Goal: Complete application form

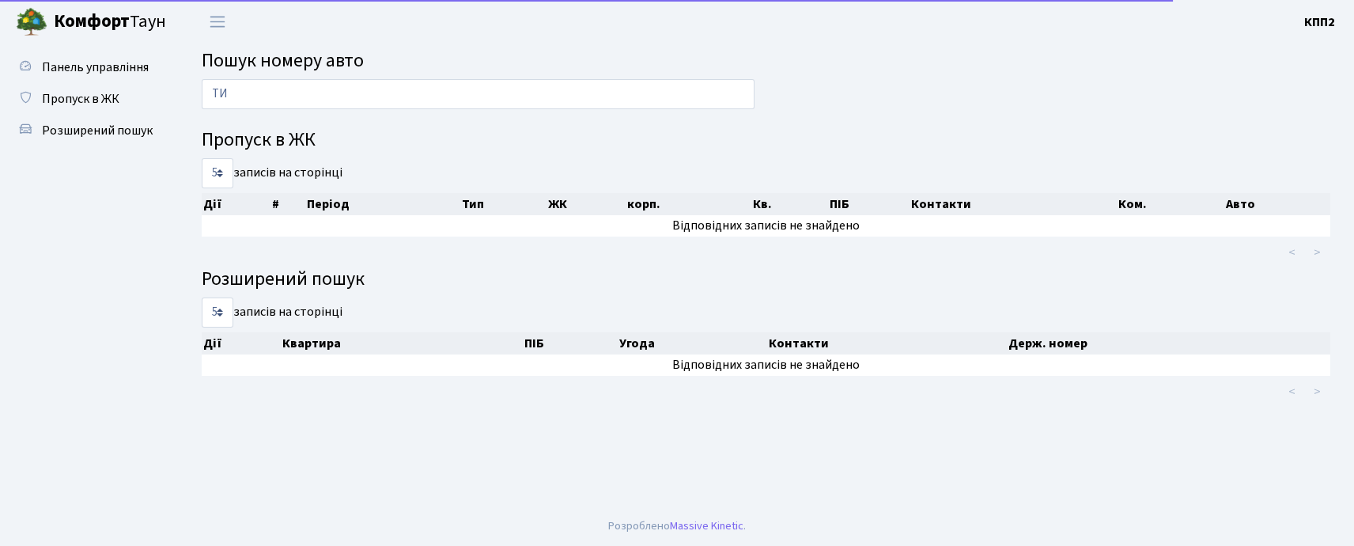
type input "Т"
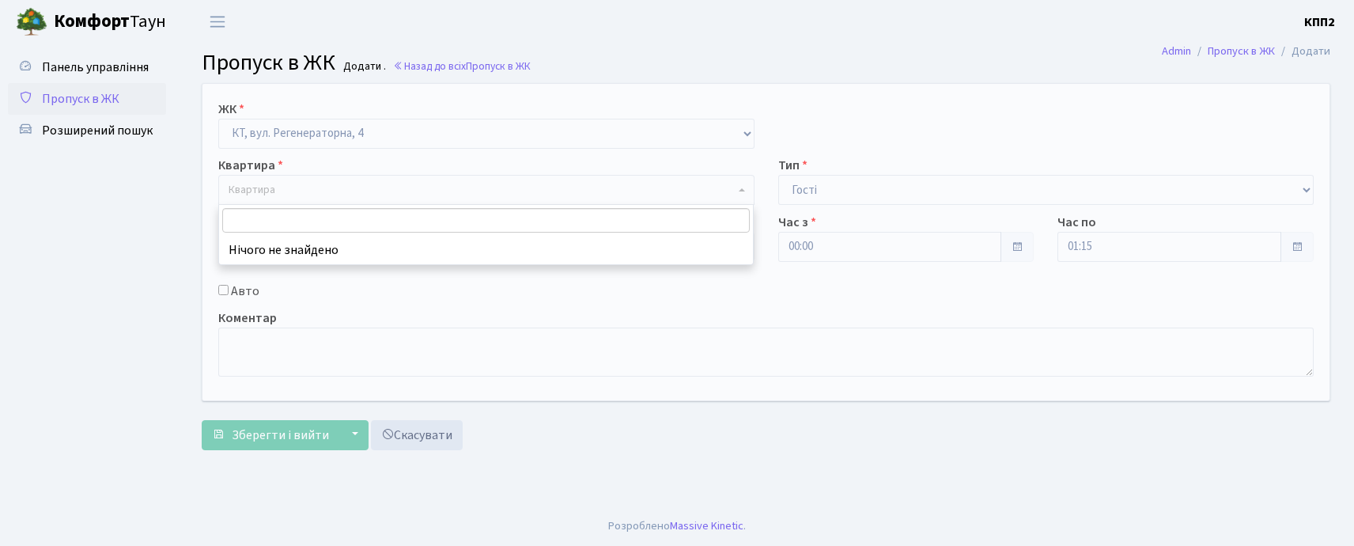
select select "271"
select select "3"
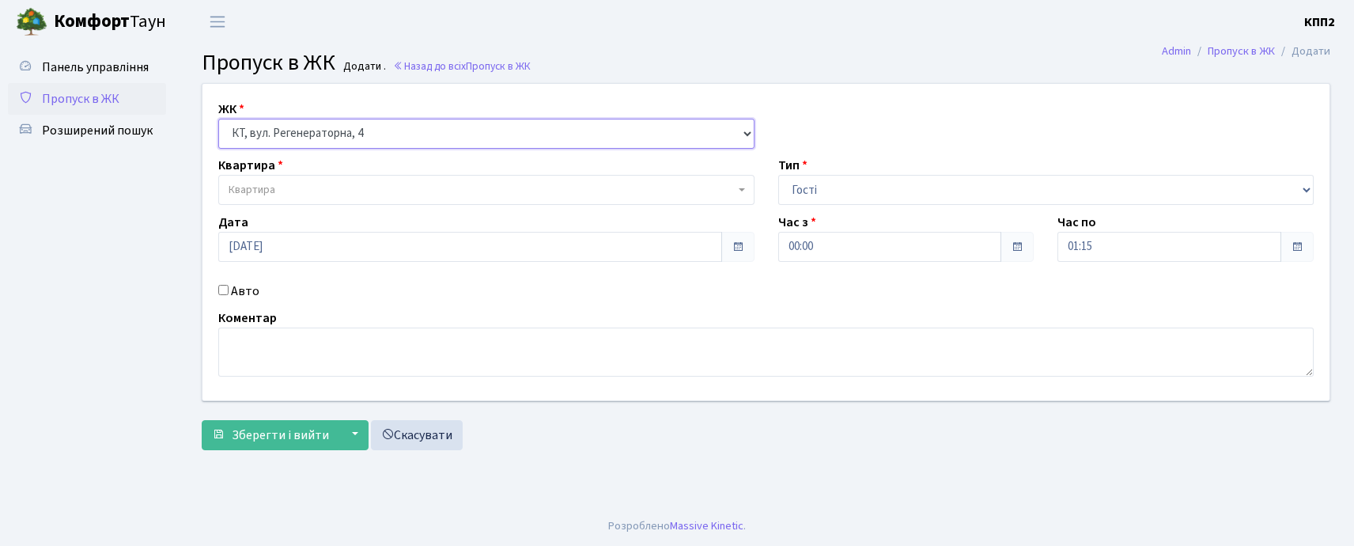
drag, startPoint x: 443, startPoint y: 122, endPoint x: 399, endPoint y: 140, distance: 47.2
click at [430, 127] on select "- КТ, вул. Регенераторна, 4 КТ2, просп. [STREET_ADDRESS] [STREET_ADDRESS] [PERS…" at bounding box center [486, 134] width 536 height 30
select select "296"
click at [218, 119] on select "- КТ, вул. Регенераторна, 4 КТ2, просп. [STREET_ADDRESS] [STREET_ADDRESS] [PERS…" at bounding box center [486, 134] width 536 height 30
select select
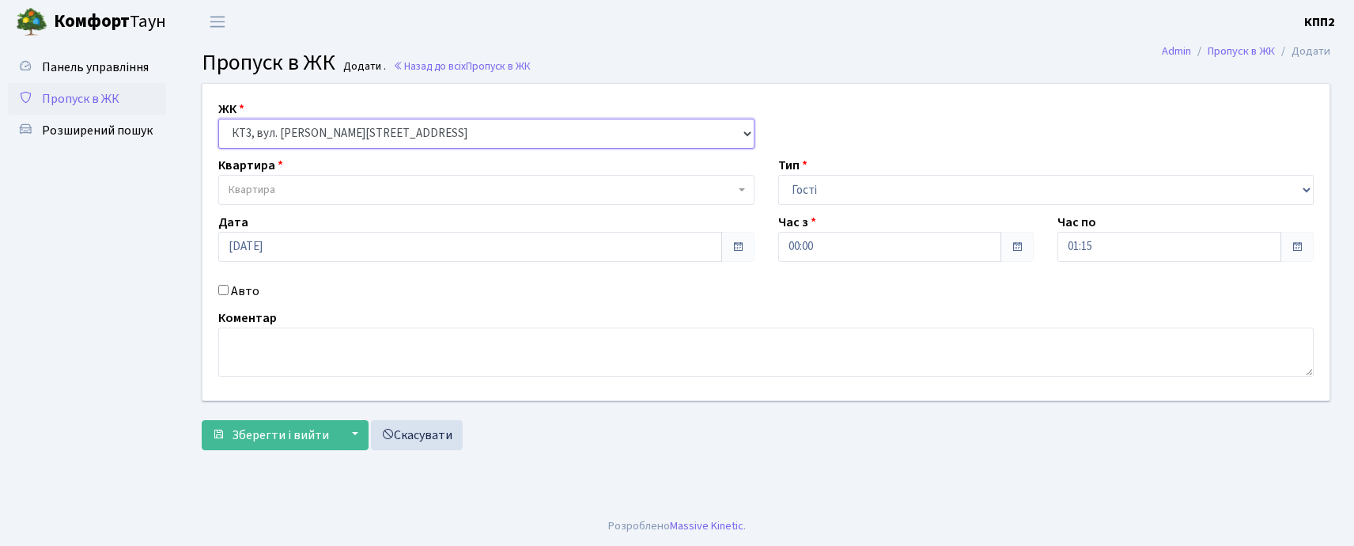
click at [396, 128] on select "- КТ, вул. Регенераторна, 4 КТ2, просп. [STREET_ADDRESS] [STREET_ADDRESS] [PERS…" at bounding box center [486, 134] width 536 height 30
click at [335, 134] on select "- КТ, вул. Регенераторна, 4 КТ2, просп. [STREET_ADDRESS] [STREET_ADDRESS] [PERS…" at bounding box center [486, 134] width 536 height 30
select select "271"
click at [218, 119] on select "- КТ, вул. Регенераторна, 4 КТ2, просп. [STREET_ADDRESS] [STREET_ADDRESS] [PERS…" at bounding box center [486, 134] width 536 height 30
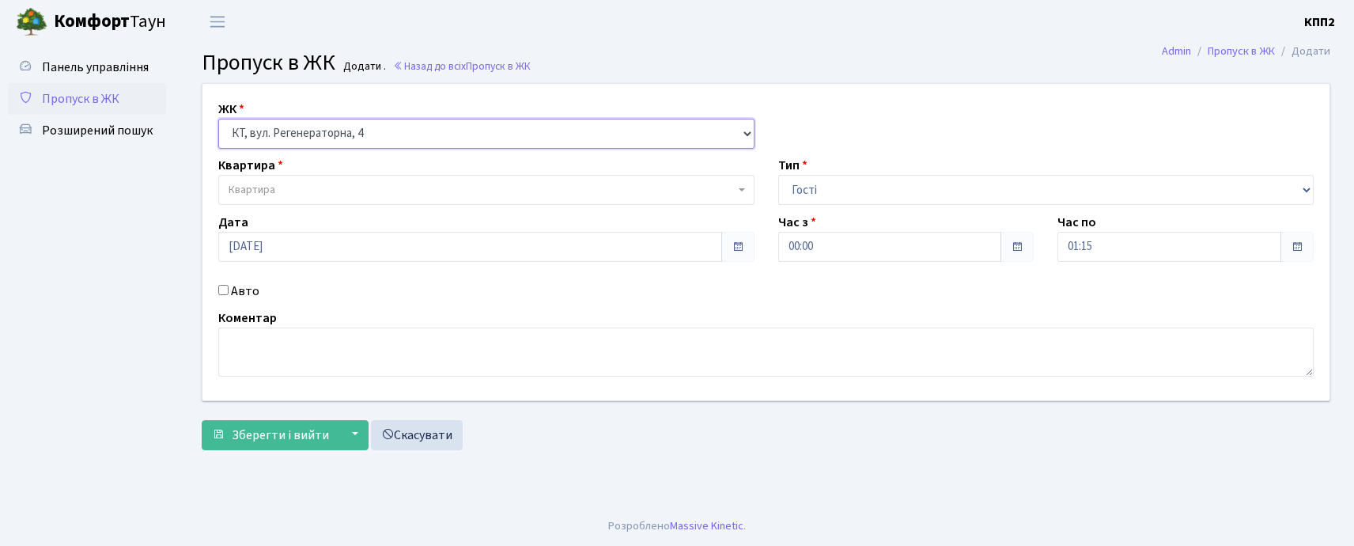
select select
click at [399, 137] on select "- КТ, вул. Регенераторна, 4 КТ2, просп. [STREET_ADDRESS] [STREET_ADDRESS] [PERS…" at bounding box center [486, 134] width 536 height 30
click at [218, 119] on select "- КТ, вул. Регенераторна, 4 КТ2, просп. [STREET_ADDRESS] [STREET_ADDRESS] [PERS…" at bounding box center [486, 134] width 536 height 30
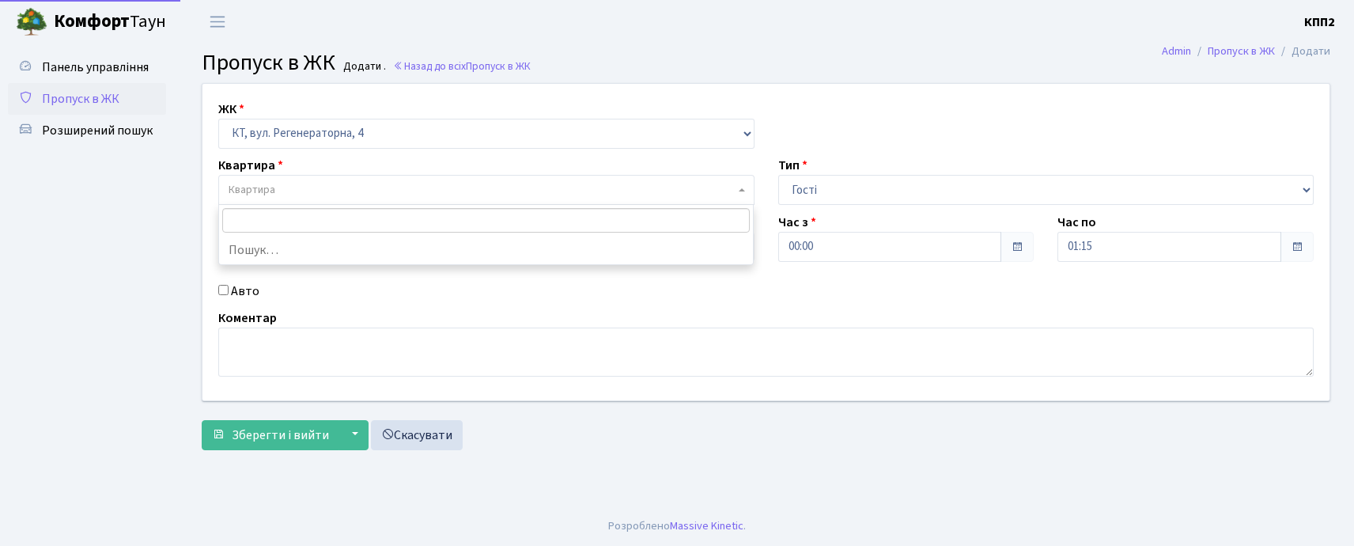
drag, startPoint x: 308, startPoint y: 185, endPoint x: 321, endPoint y: 179, distance: 14.1
click at [312, 182] on span "Квартира" at bounding box center [482, 190] width 506 height 16
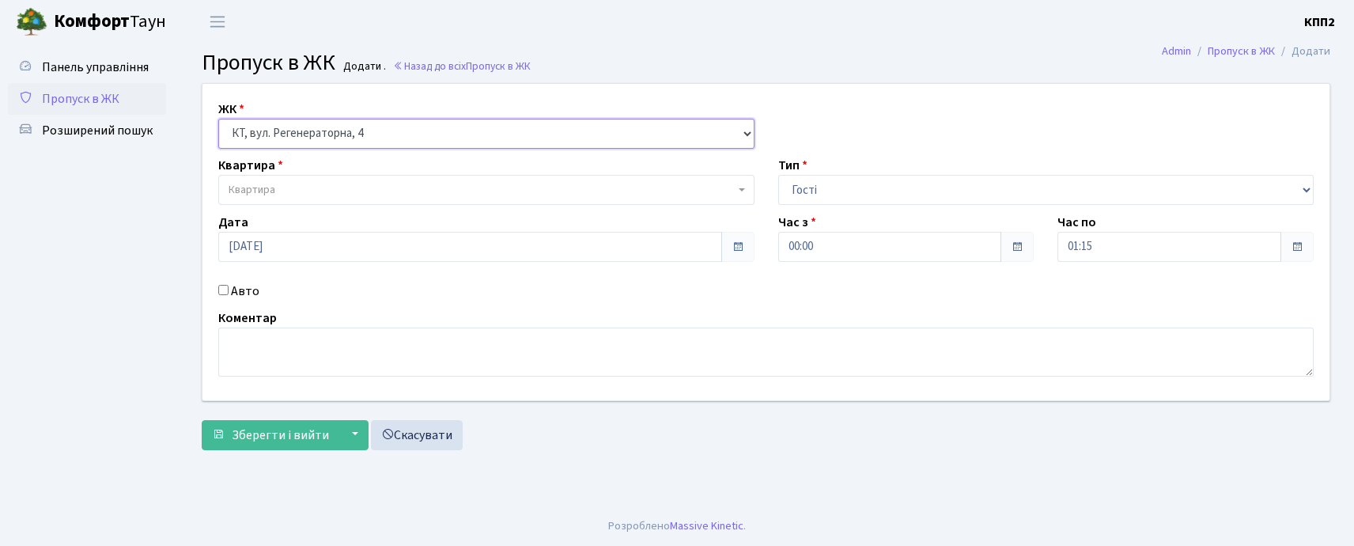
click at [355, 140] on select "- КТ, вул. Регенераторна, 4 КТ2, просп. [STREET_ADDRESS] [STREET_ADDRESS] [PERS…" at bounding box center [486, 134] width 536 height 30
click at [218, 119] on select "- КТ, вул. Регенераторна, 4 КТ2, просп. [STREET_ADDRESS] [STREET_ADDRESS] [PERS…" at bounding box center [486, 134] width 536 height 30
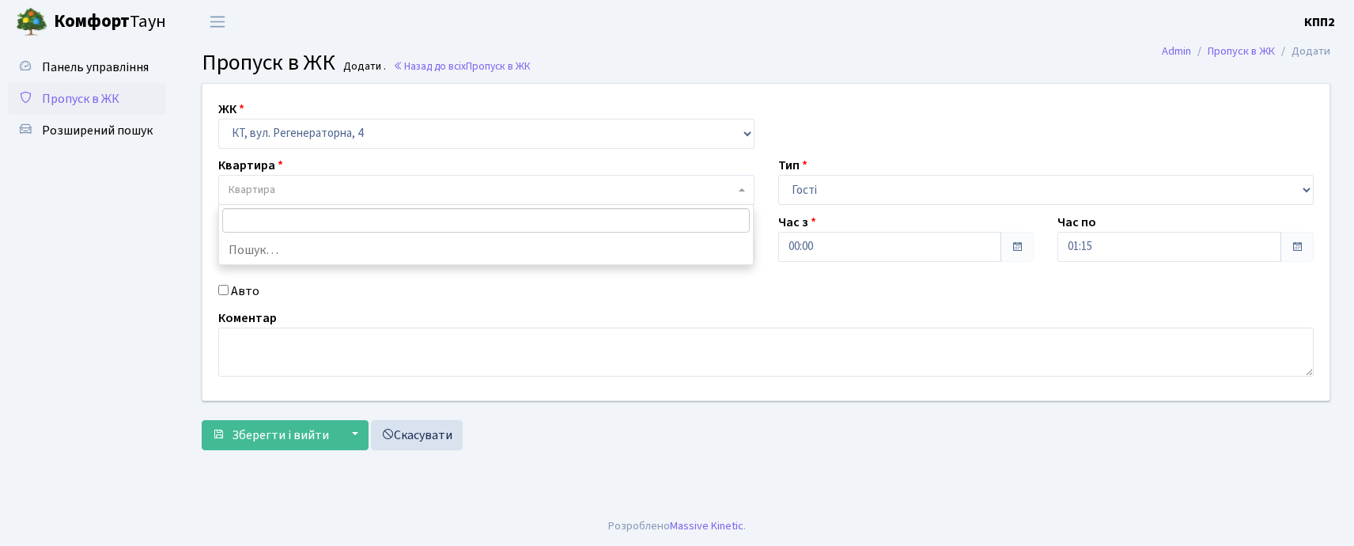
click at [337, 197] on span "Квартира" at bounding box center [482, 190] width 506 height 16
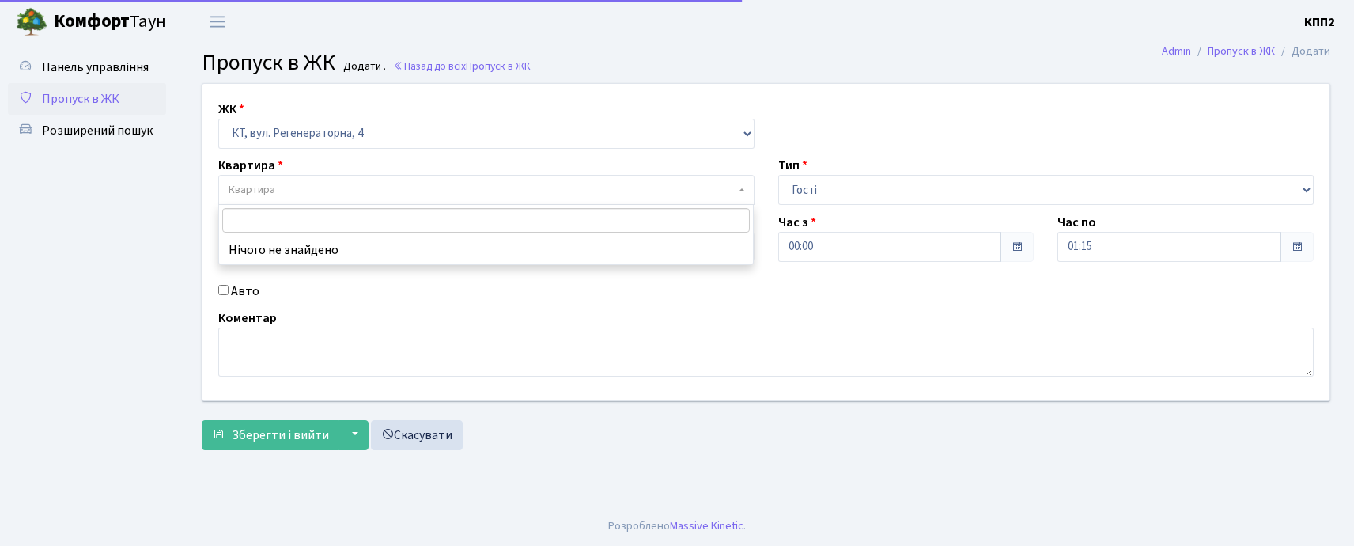
click at [337, 208] on input "search" at bounding box center [486, 220] width 528 height 25
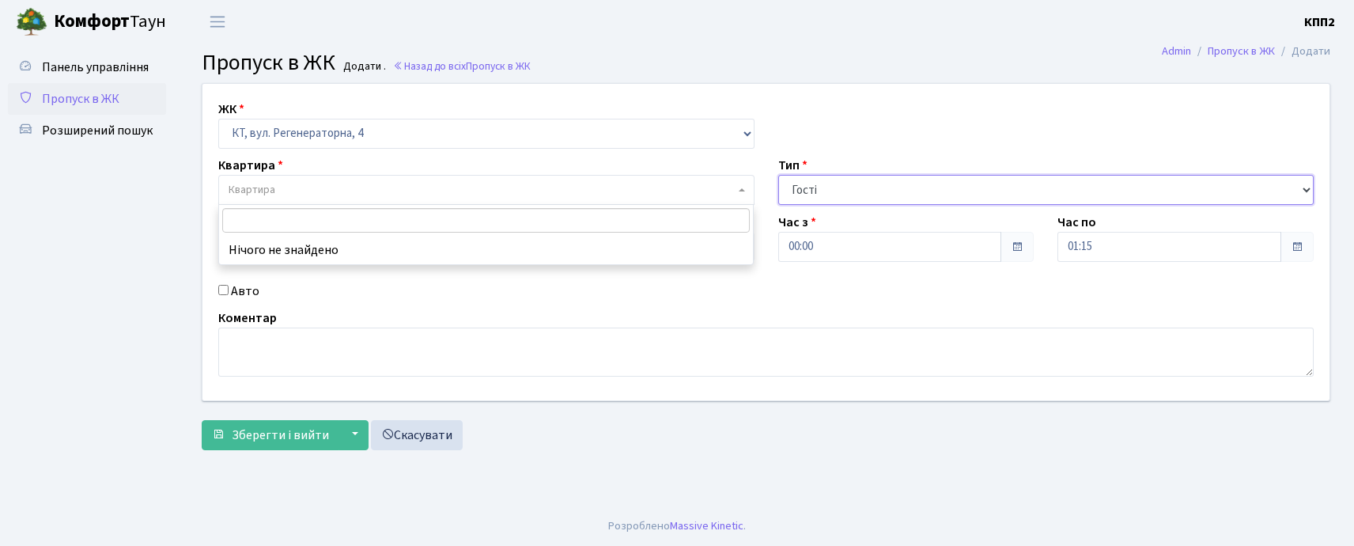
click at [858, 180] on select "- Доставка Таксі Гості Сервіс" at bounding box center [1046, 190] width 536 height 30
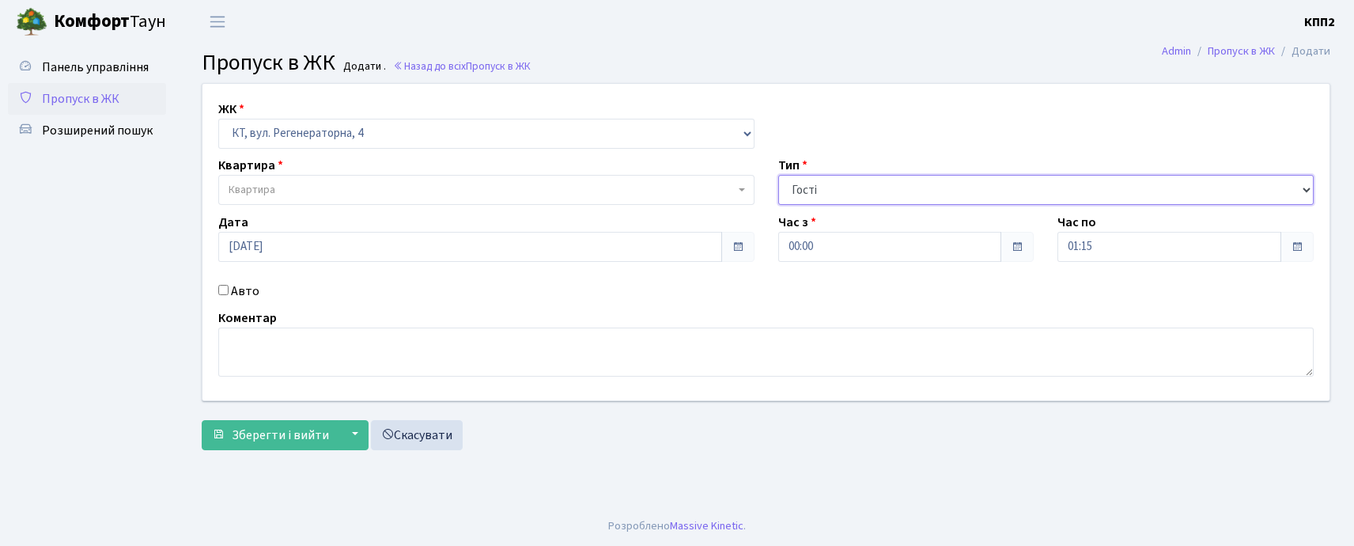
click at [858, 180] on select "- Доставка Таксі Гості Сервіс" at bounding box center [1046, 190] width 536 height 30
click at [827, 184] on select "- Доставка Таксі Гості Сервіс" at bounding box center [1046, 190] width 536 height 30
drag, startPoint x: 827, startPoint y: 184, endPoint x: 814, endPoint y: 198, distance: 18.5
click at [827, 184] on select "- Доставка Таксі Гості Сервіс" at bounding box center [1046, 190] width 536 height 30
click at [549, 213] on div "Дата [DATE]" at bounding box center [486, 237] width 560 height 49
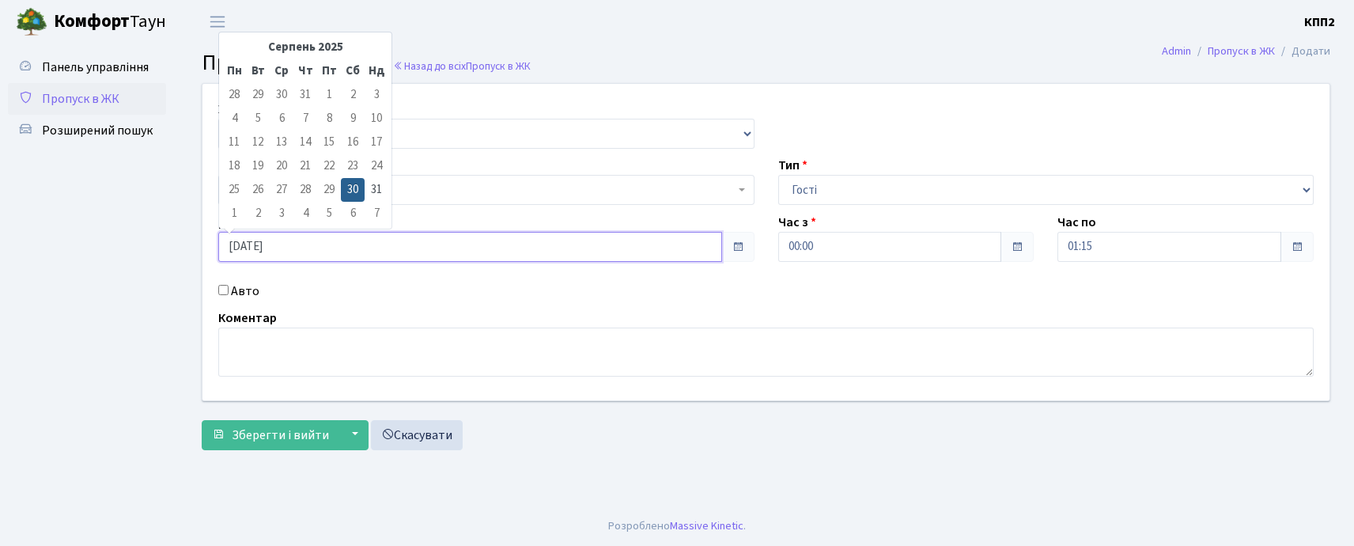
click at [323, 241] on input "[DATE]" at bounding box center [470, 247] width 504 height 30
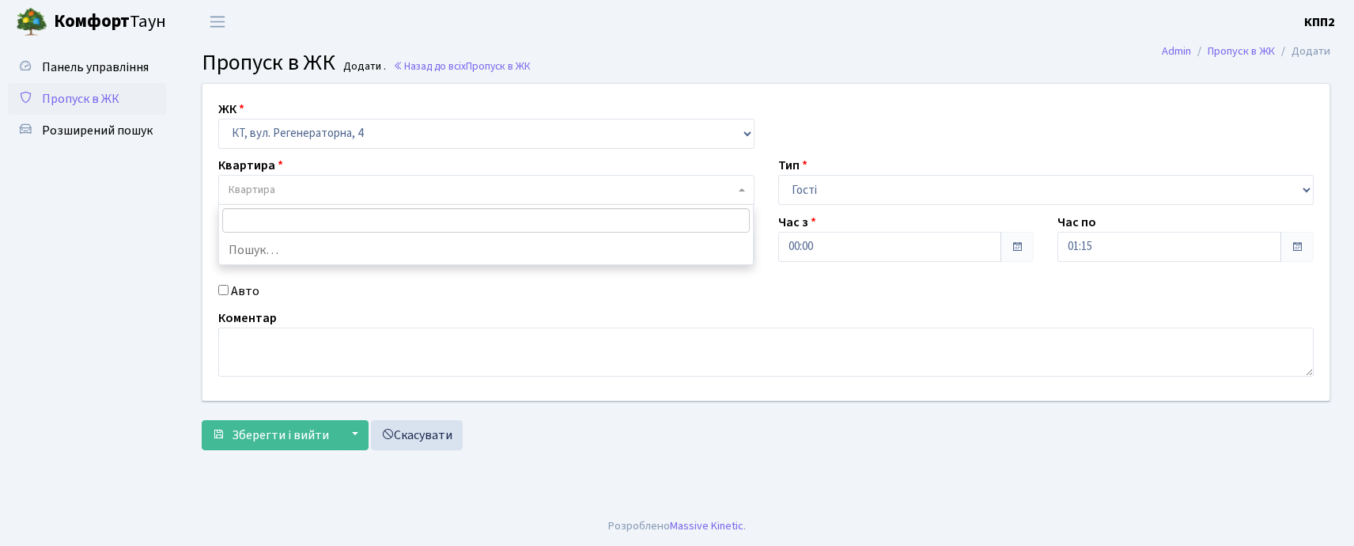
click at [479, 195] on span "Квартира" at bounding box center [482, 190] width 506 height 16
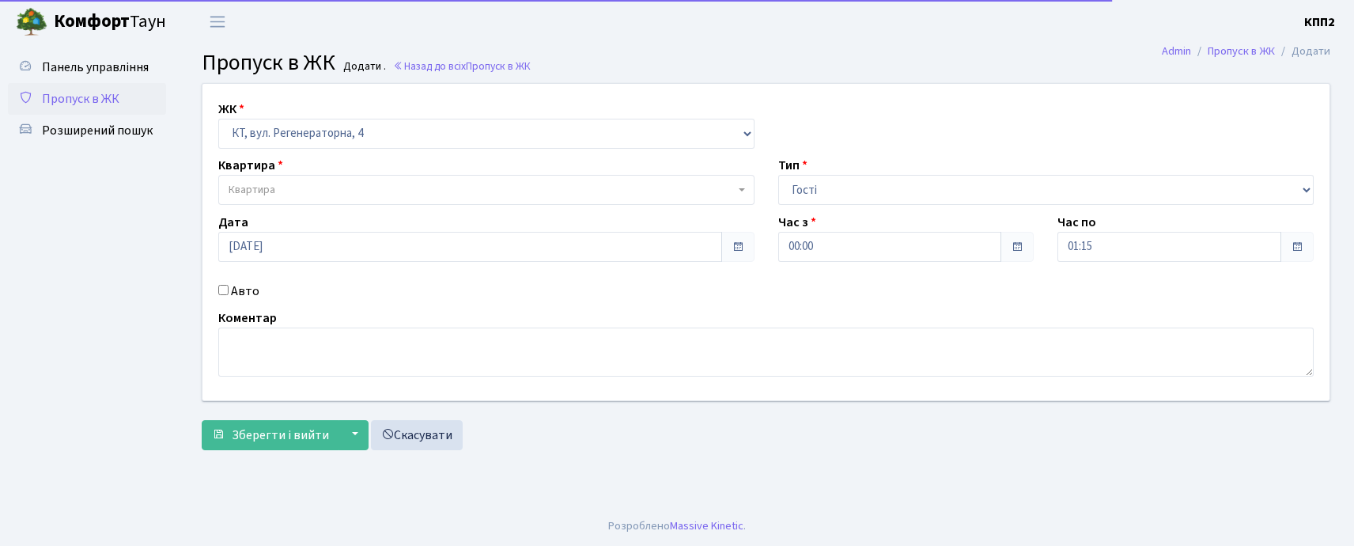
click at [479, 195] on span "Квартира" at bounding box center [482, 190] width 506 height 16
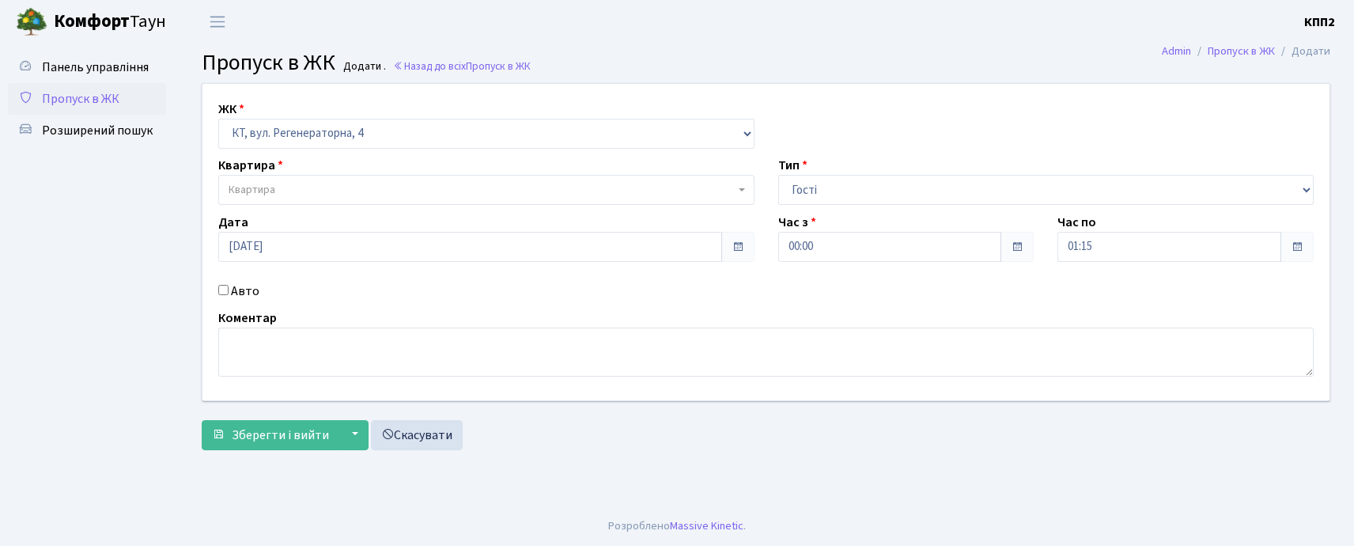
click at [443, 184] on span "Квартира" at bounding box center [482, 190] width 506 height 16
